Goal: Information Seeking & Learning: Learn about a topic

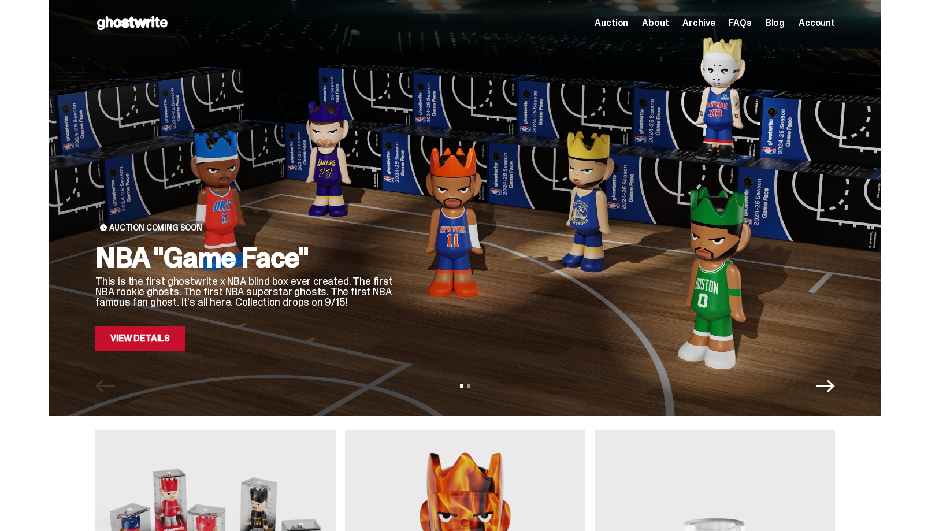
click at [143, 346] on link "View Details" at bounding box center [140, 338] width 90 height 25
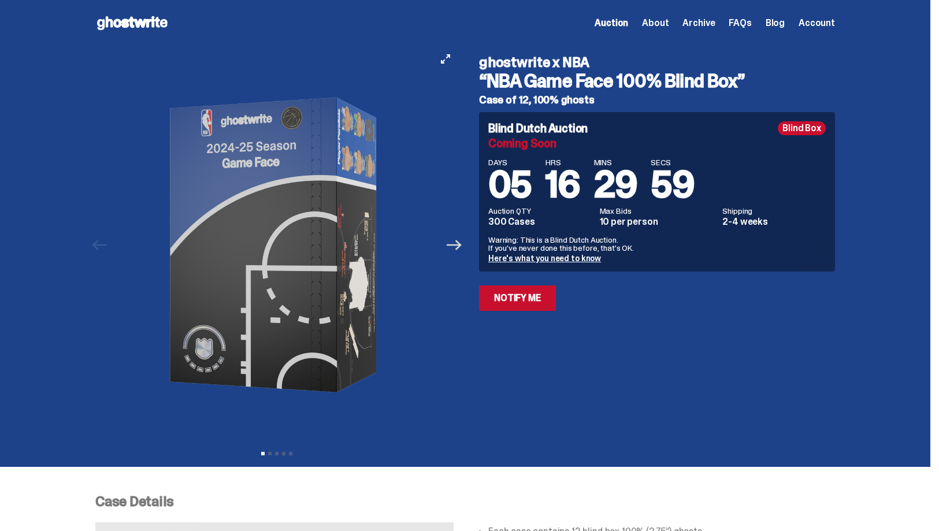
click at [460, 247] on icon "Next" at bounding box center [453, 244] width 15 height 15
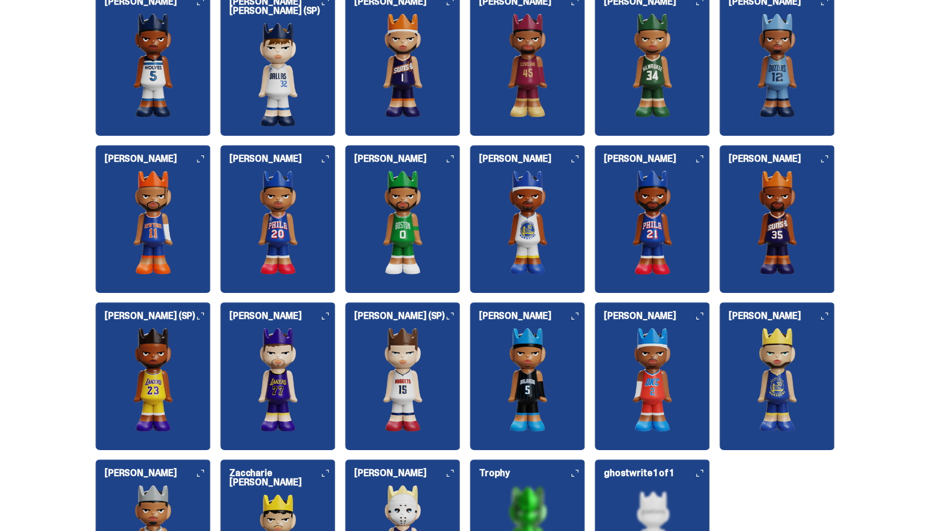
scroll to position [1259, 0]
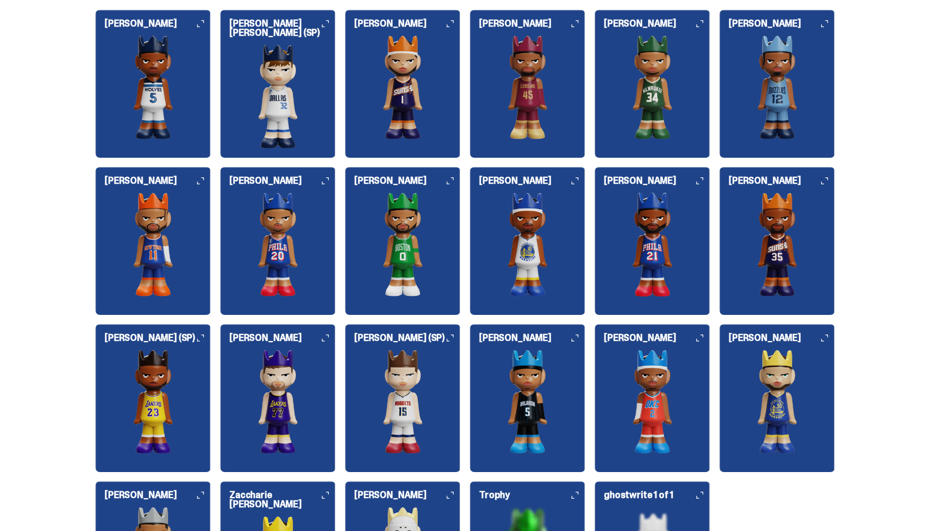
click at [325, 25] on h6 "[PERSON_NAME] [PERSON_NAME] (SP)" at bounding box center [282, 28] width 106 height 18
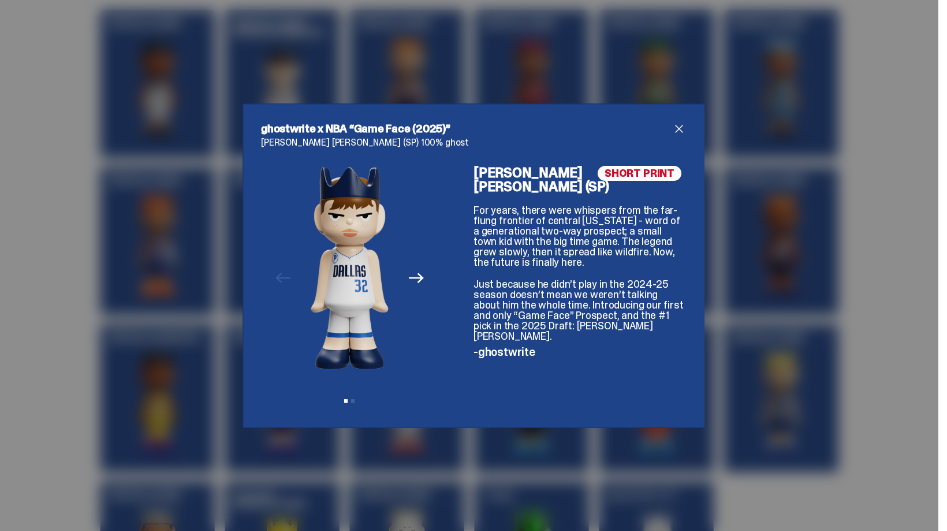
click at [675, 131] on span "close" at bounding box center [679, 129] width 14 height 14
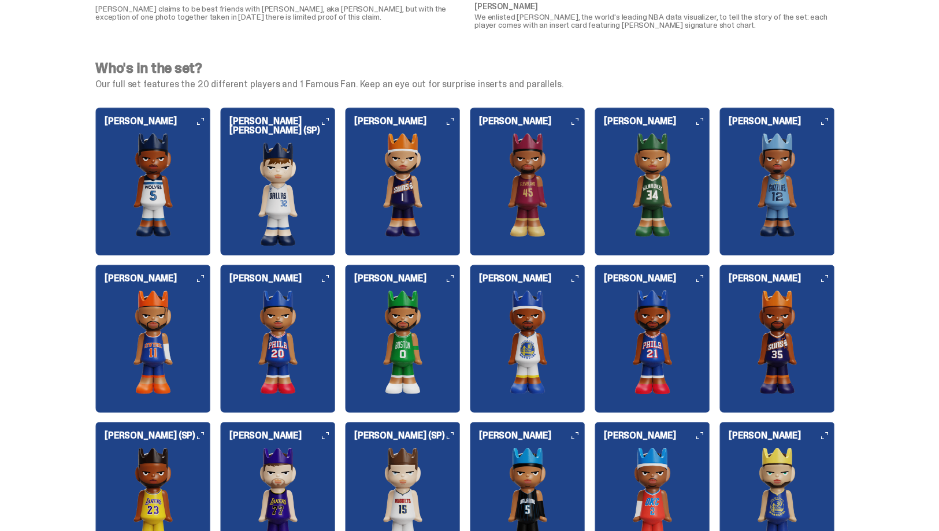
scroll to position [761, 0]
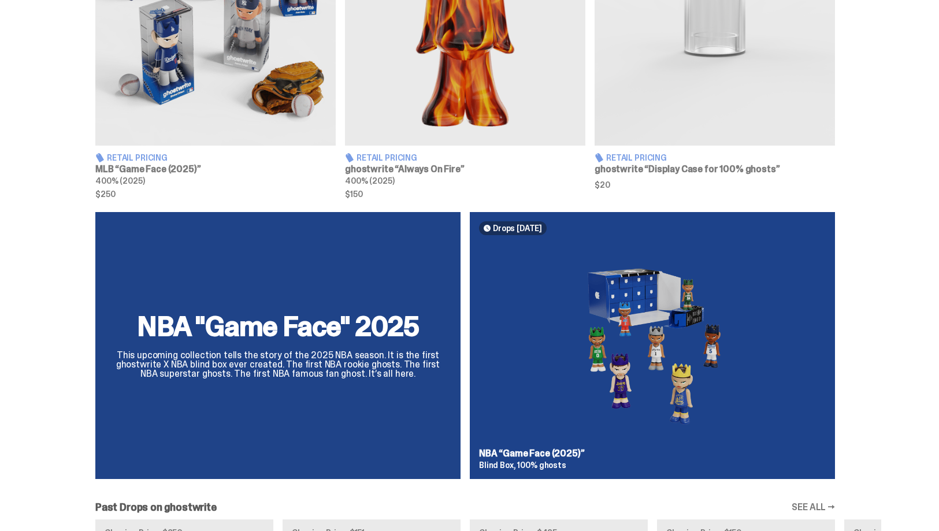
scroll to position [326, 0]
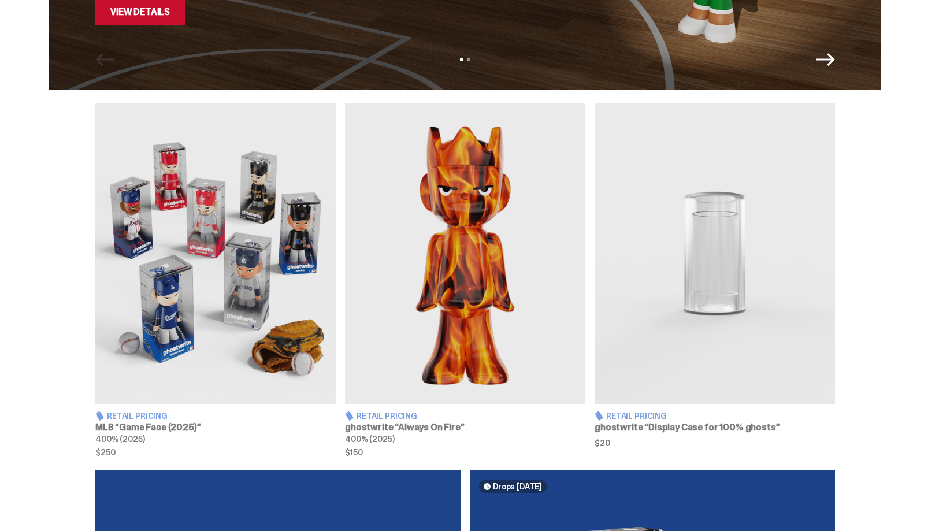
click at [157, 252] on img at bounding box center [215, 253] width 240 height 300
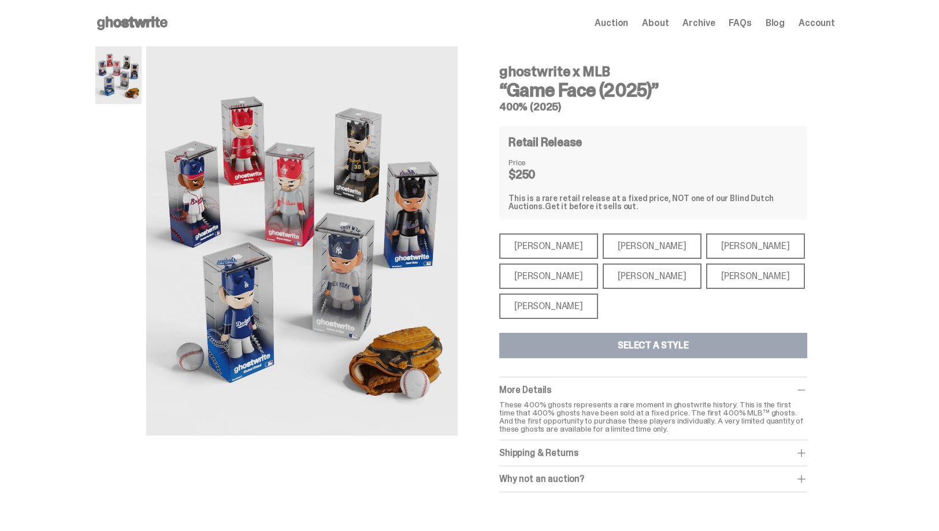
click at [530, 306] on div "[PERSON_NAME]" at bounding box center [548, 305] width 99 height 25
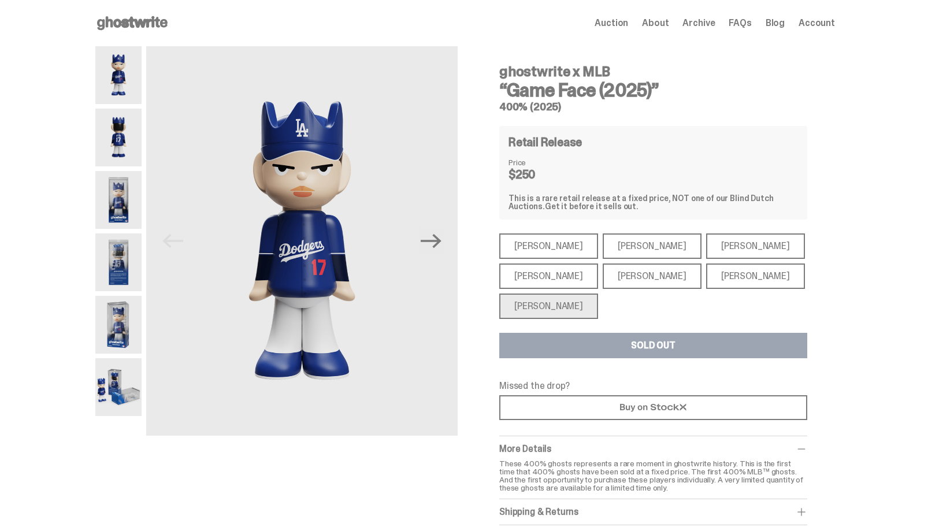
click at [602, 279] on div "[PERSON_NAME]" at bounding box center [651, 275] width 99 height 25
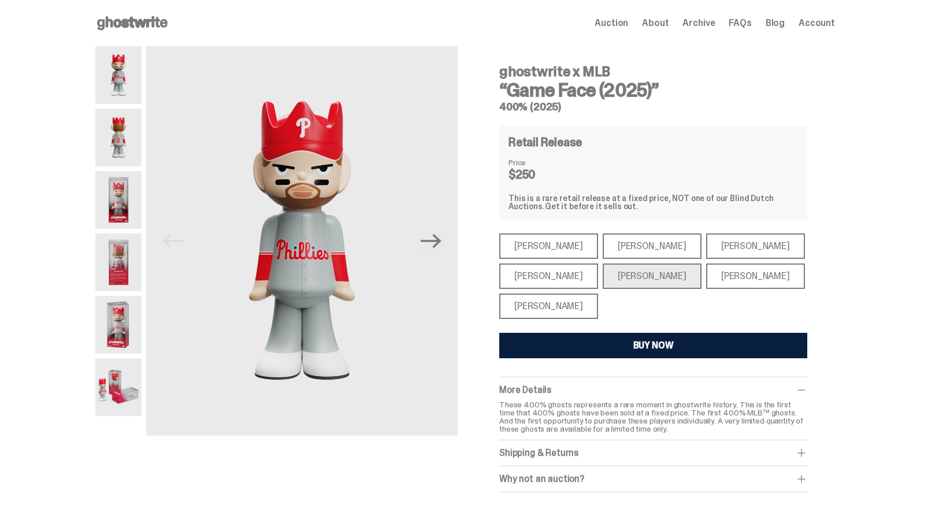
click at [709, 277] on div "[PERSON_NAME]" at bounding box center [755, 275] width 99 height 25
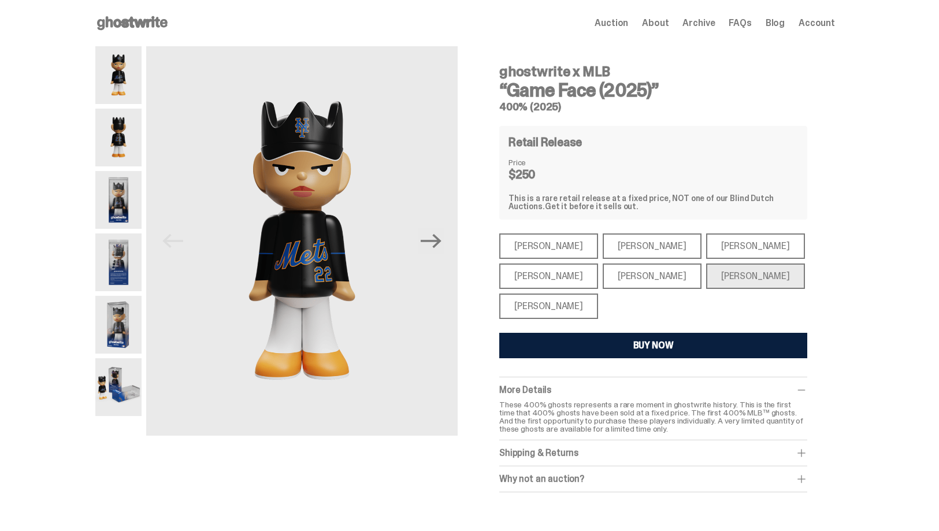
click at [530, 268] on div "[PERSON_NAME]" at bounding box center [548, 275] width 99 height 25
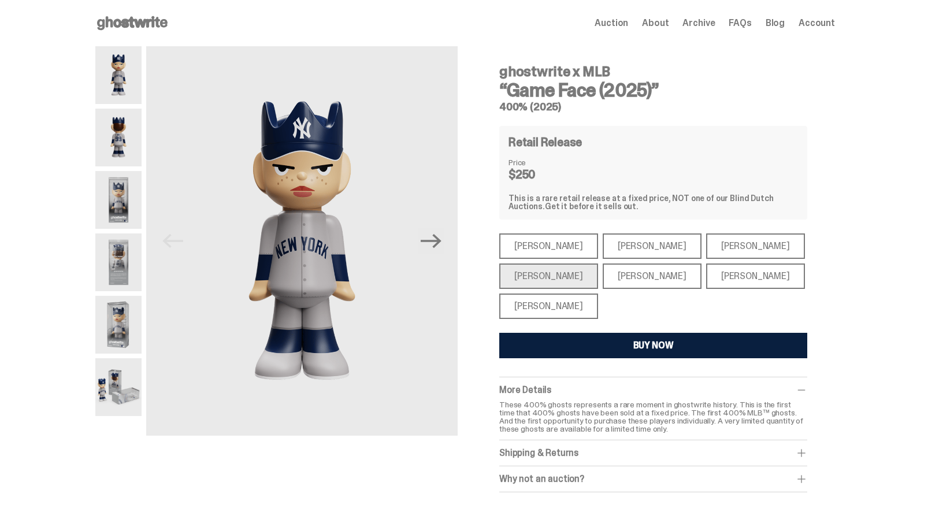
click at [527, 252] on div "[PERSON_NAME]" at bounding box center [548, 245] width 99 height 25
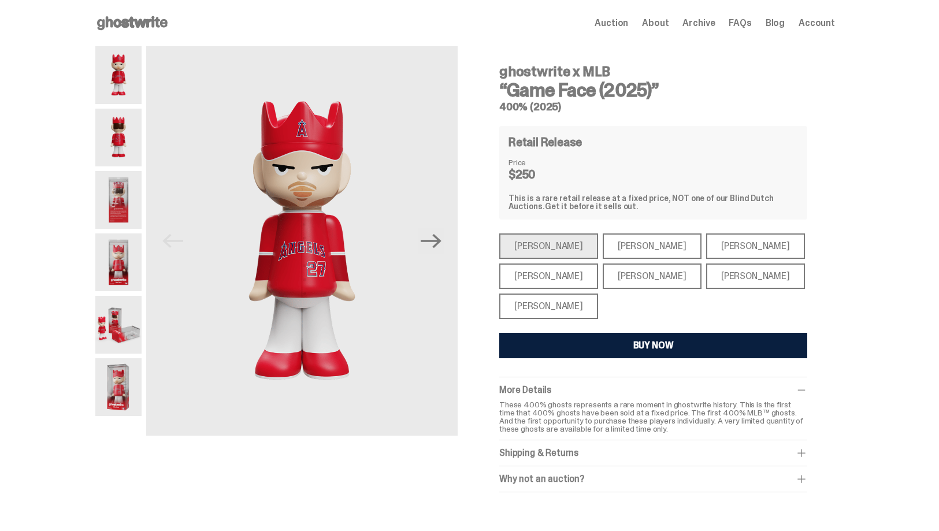
click at [605, 245] on div "[PERSON_NAME]" at bounding box center [651, 245] width 99 height 25
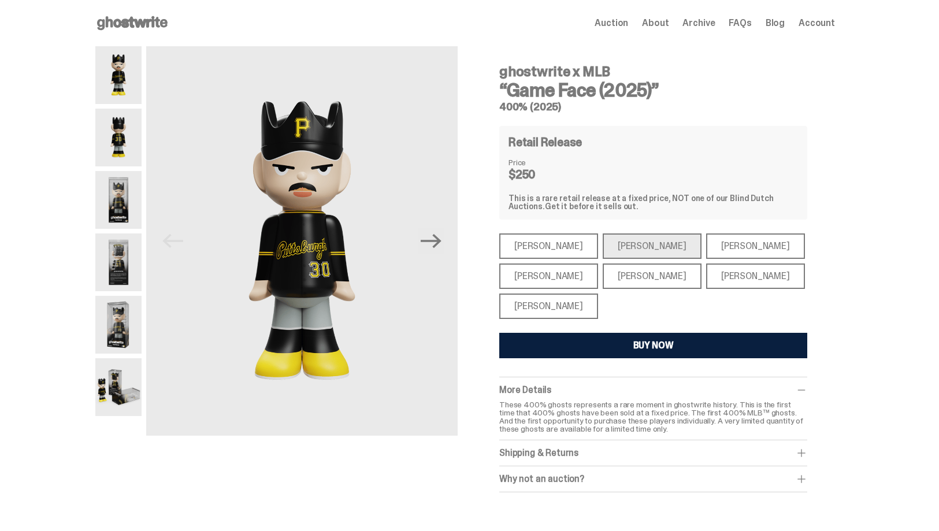
click at [706, 246] on div "[PERSON_NAME]" at bounding box center [755, 245] width 99 height 25
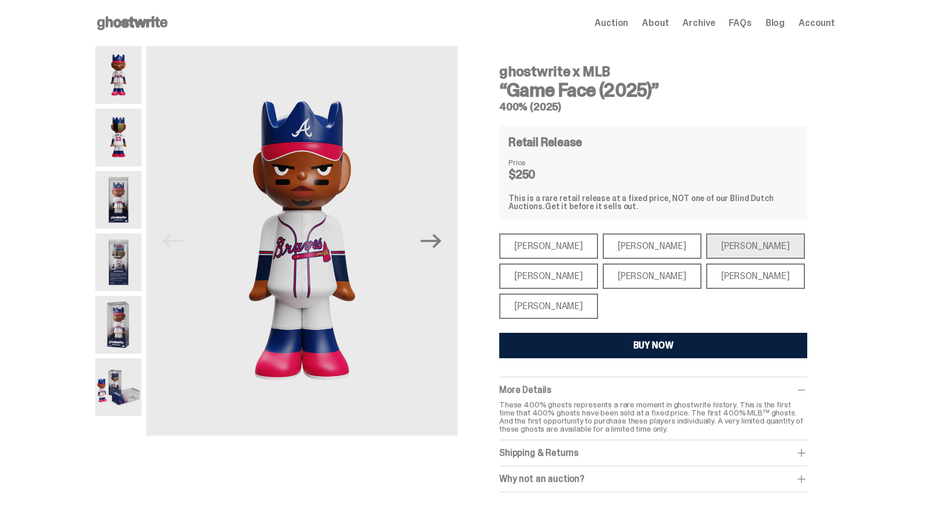
click at [683, 25] on div "Auction About Archive FAQs Blog Account" at bounding box center [714, 23] width 240 height 14
click at [702, 25] on span "Archive" at bounding box center [698, 22] width 32 height 9
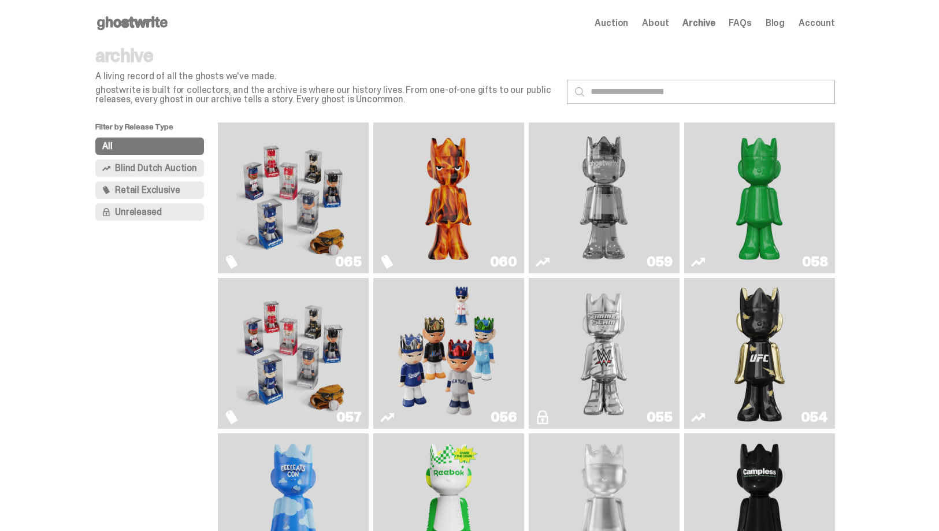
click at [416, 203] on img "Always On Fire" at bounding box center [448, 198] width 113 height 142
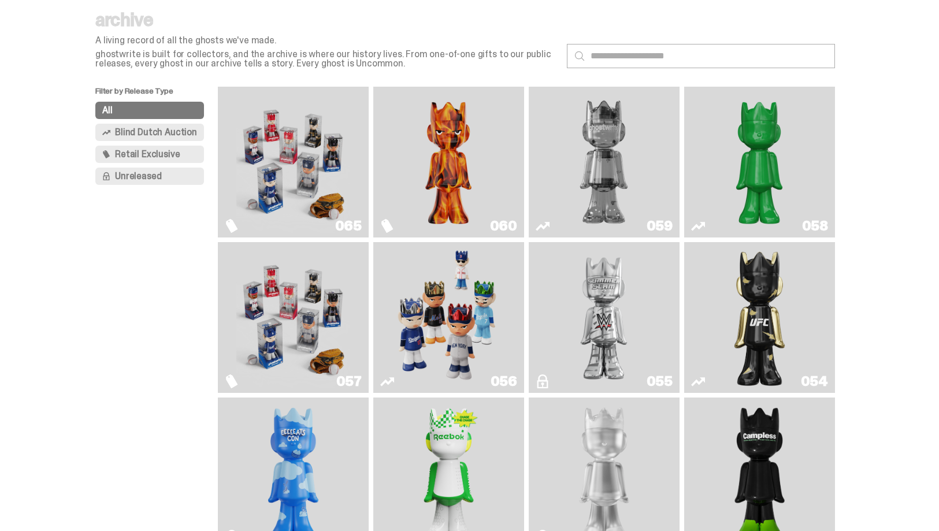
scroll to position [61, 0]
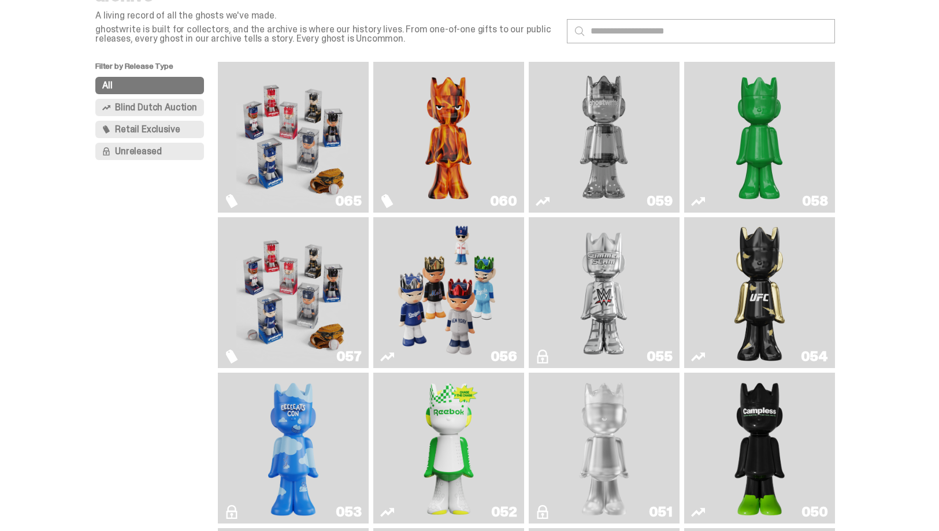
click at [250, 124] on img "Game Face (2025)" at bounding box center [292, 137] width 113 height 142
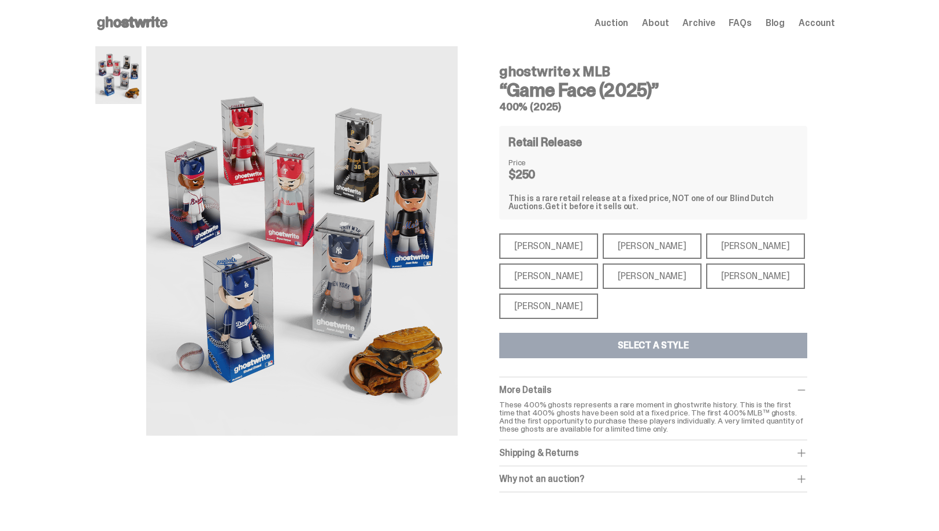
click at [546, 309] on div "[PERSON_NAME]" at bounding box center [548, 305] width 99 height 25
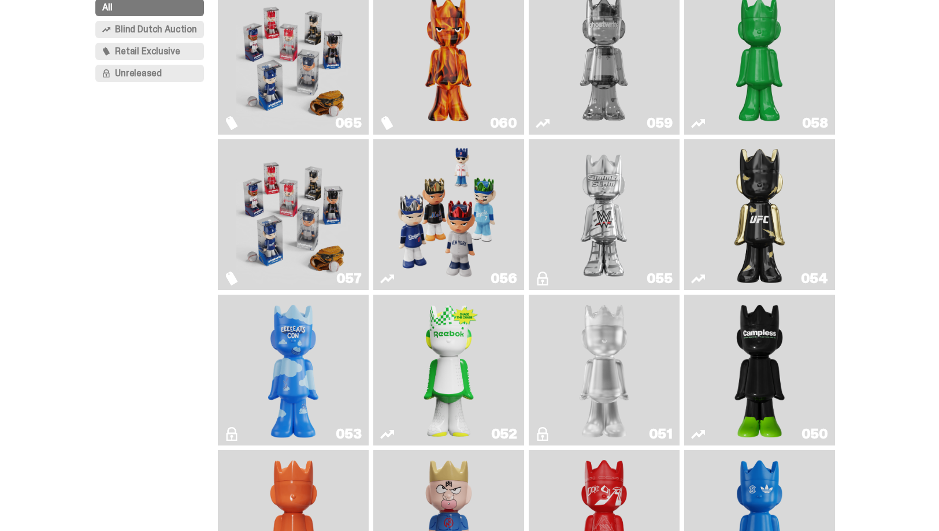
scroll to position [209, 0]
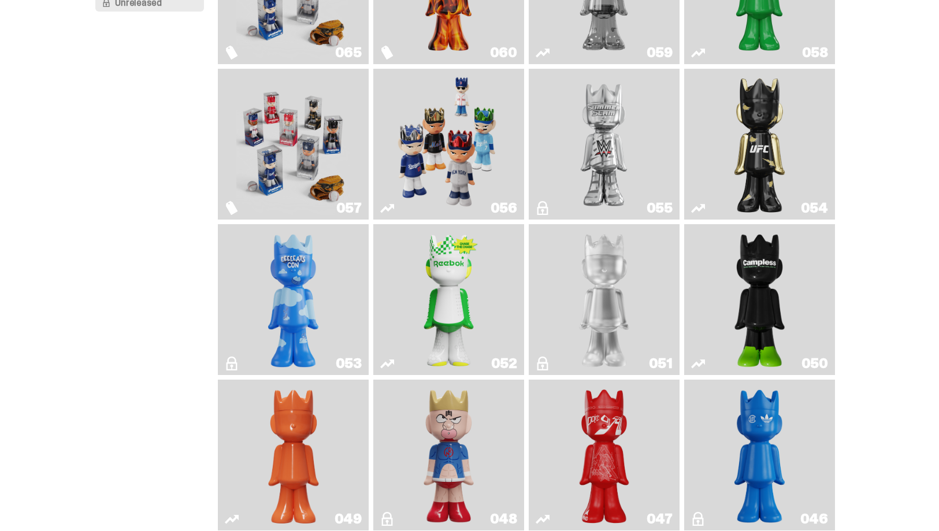
click at [417, 173] on img "Game Face (2025)" at bounding box center [448, 144] width 113 height 142
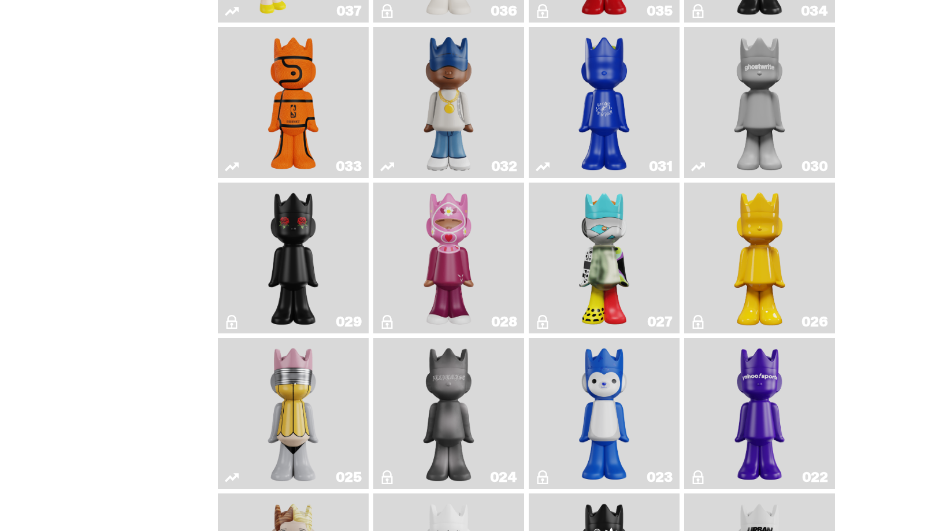
scroll to position [1159, 0]
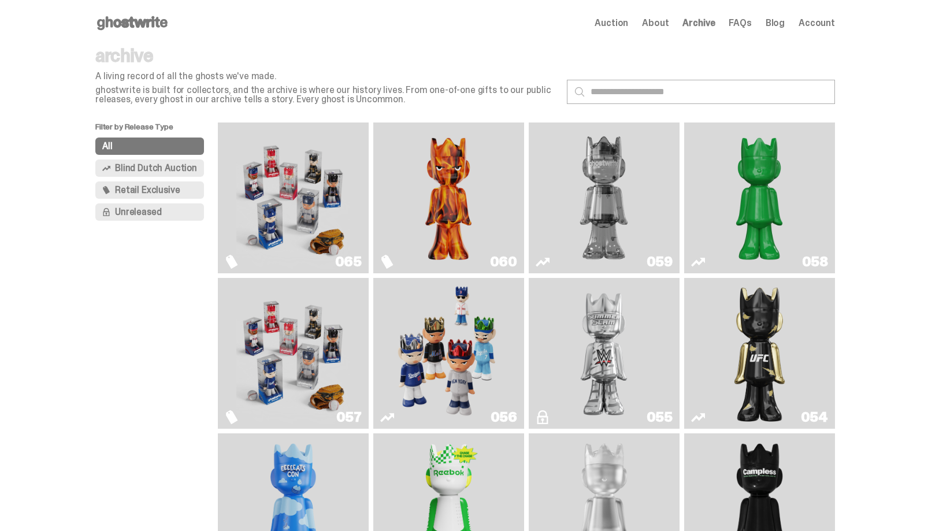
click at [284, 216] on img "Game Face (2025)" at bounding box center [292, 198] width 113 height 142
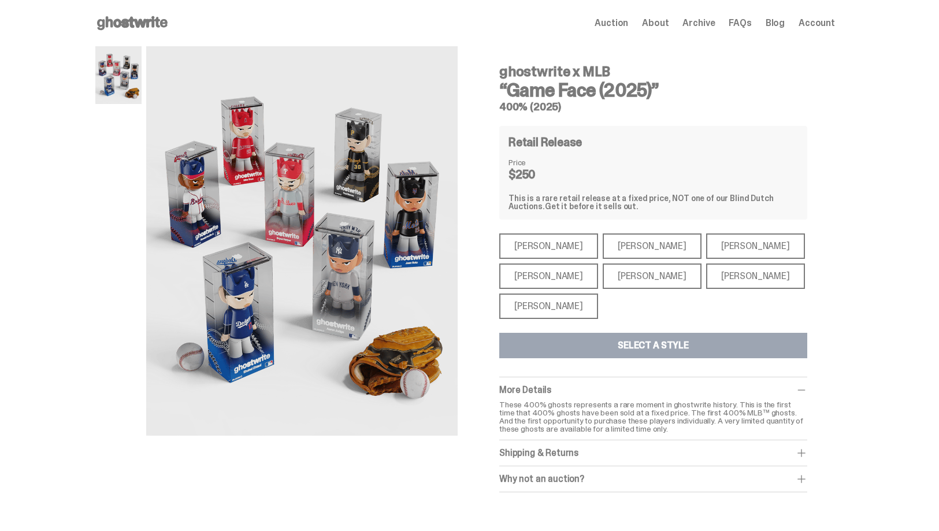
click at [540, 257] on div "[PERSON_NAME]" at bounding box center [548, 245] width 99 height 25
